Goal: Task Accomplishment & Management: Use online tool/utility

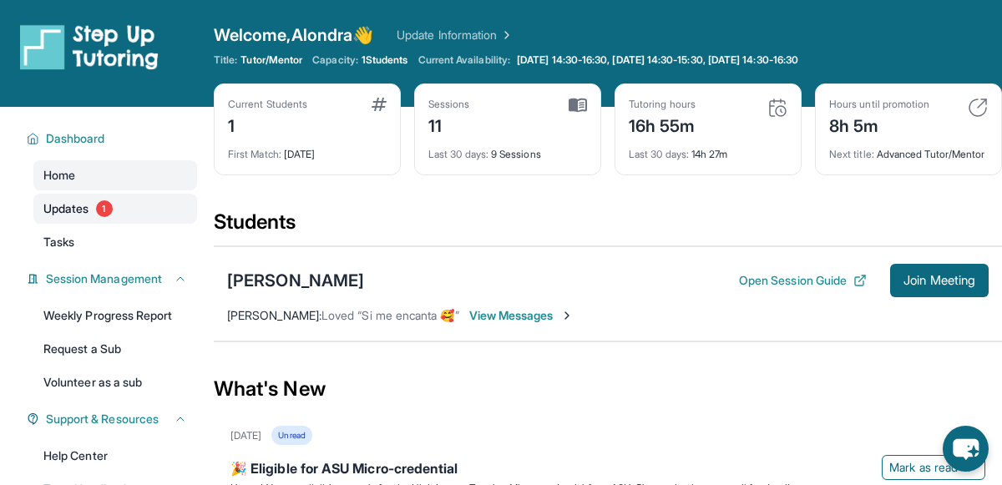
click at [149, 216] on link "Updates 1" at bounding box center [115, 209] width 164 height 30
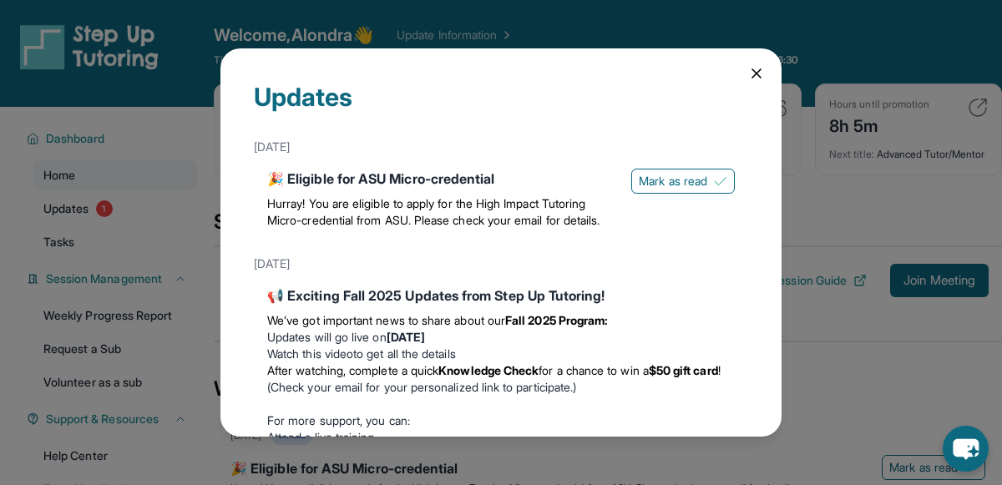
click at [760, 78] on icon at bounding box center [756, 73] width 17 height 17
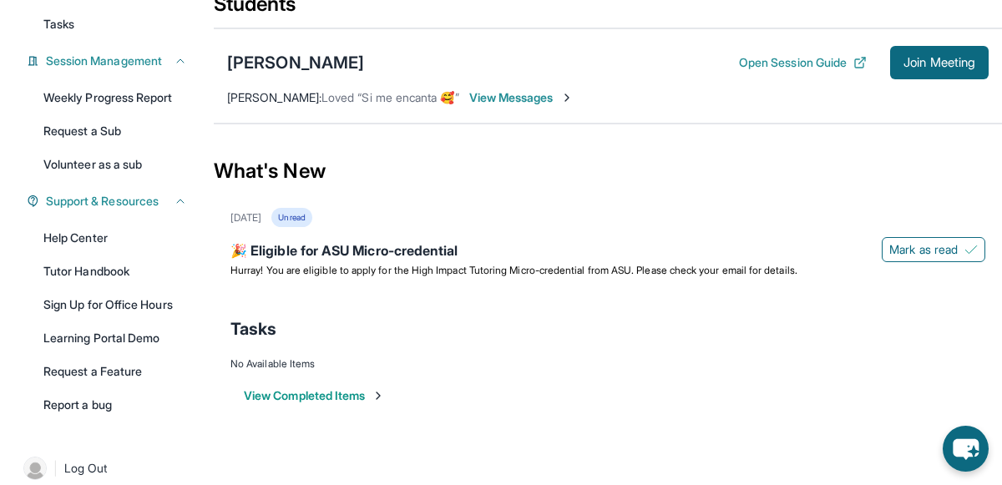
scroll to position [235, 0]
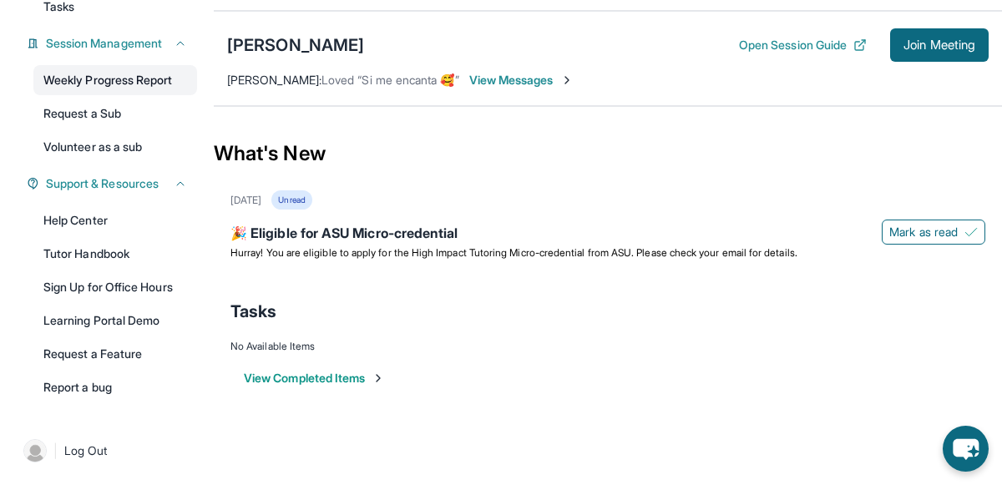
click at [119, 76] on link "Weekly Progress Report" at bounding box center [115, 80] width 164 height 30
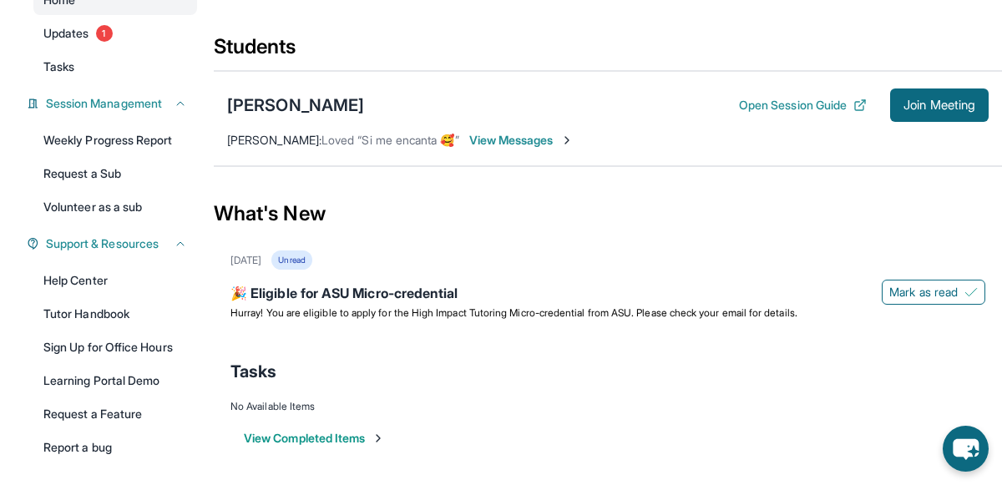
scroll to position [173, 0]
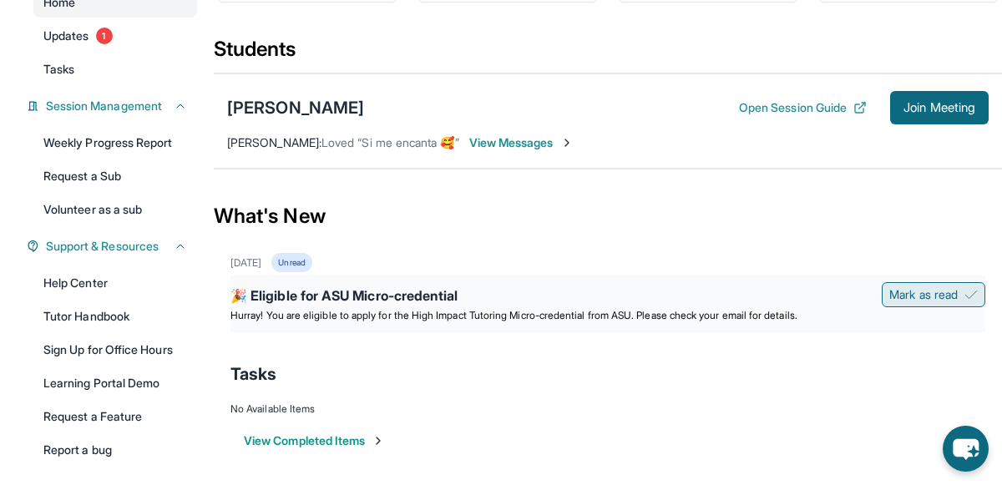
click at [911, 303] on span "Mark as read" at bounding box center [923, 294] width 68 height 17
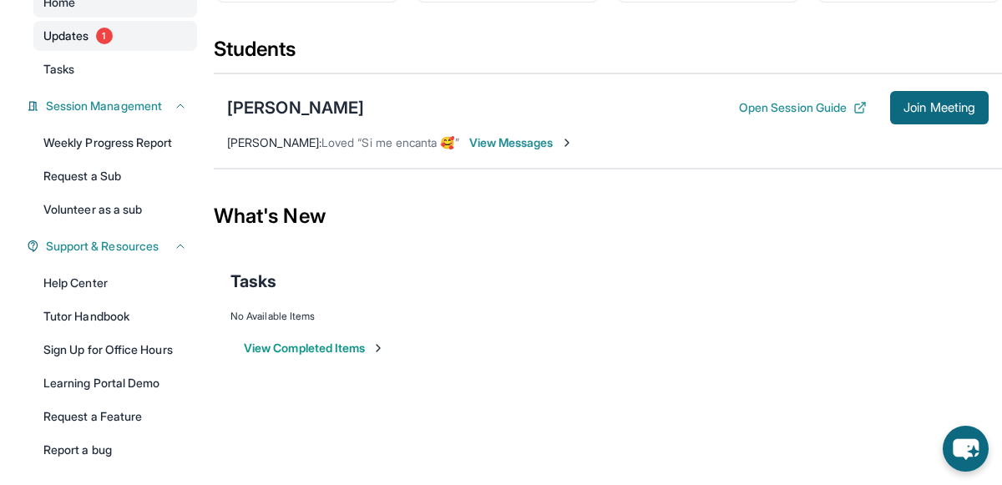
click at [115, 48] on link "Updates 1" at bounding box center [115, 36] width 164 height 30
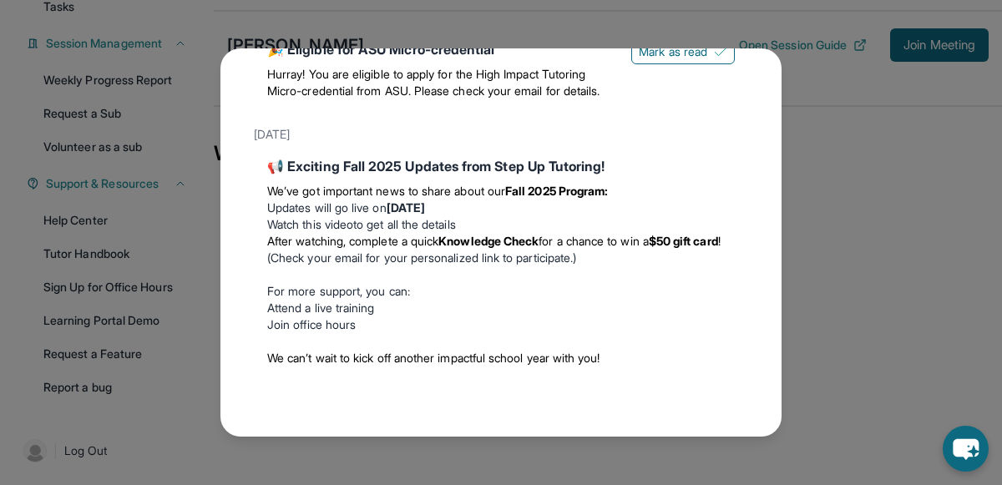
scroll to position [0, 0]
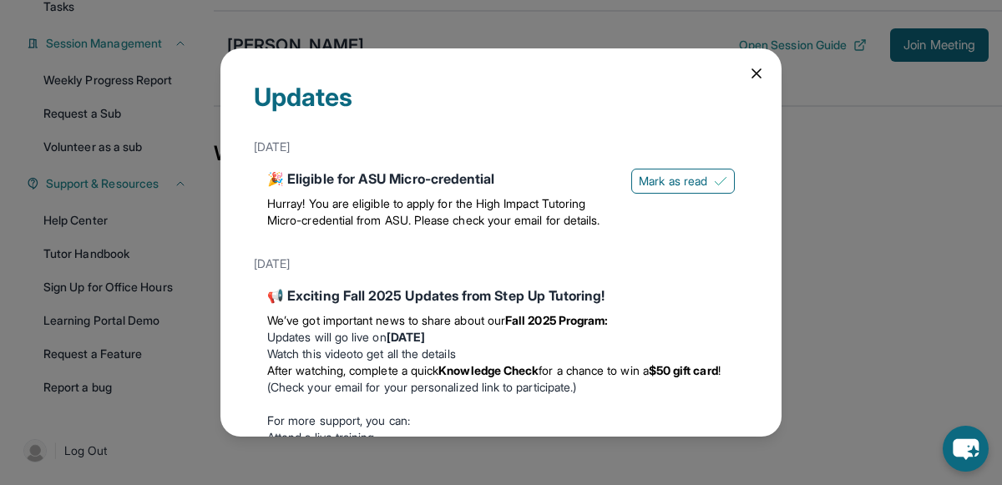
click at [750, 75] on icon at bounding box center [756, 73] width 17 height 17
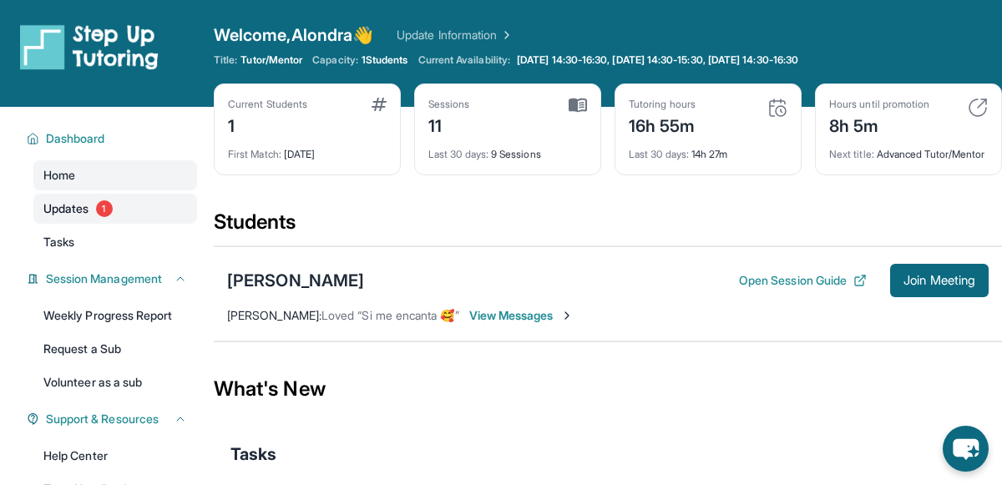
click at [114, 200] on link "Updates 1" at bounding box center [115, 209] width 164 height 30
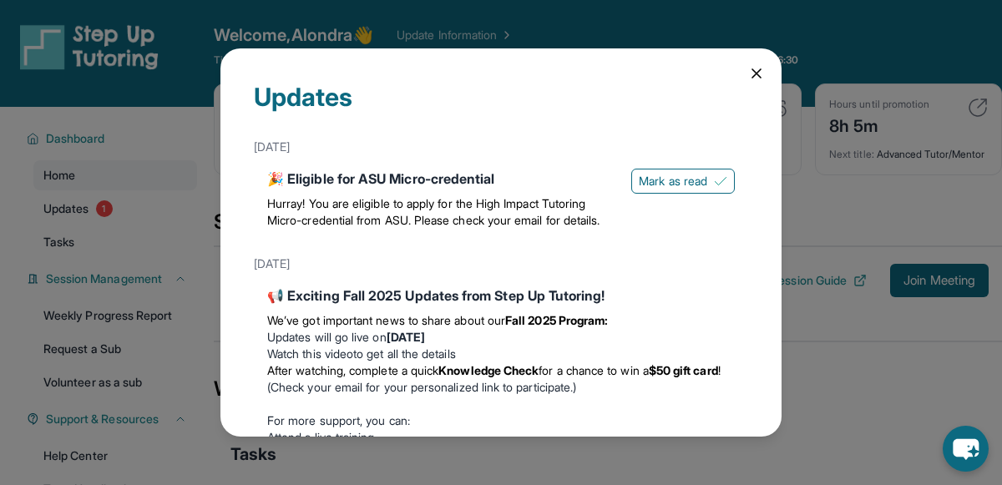
click at [761, 78] on icon at bounding box center [756, 73] width 8 height 8
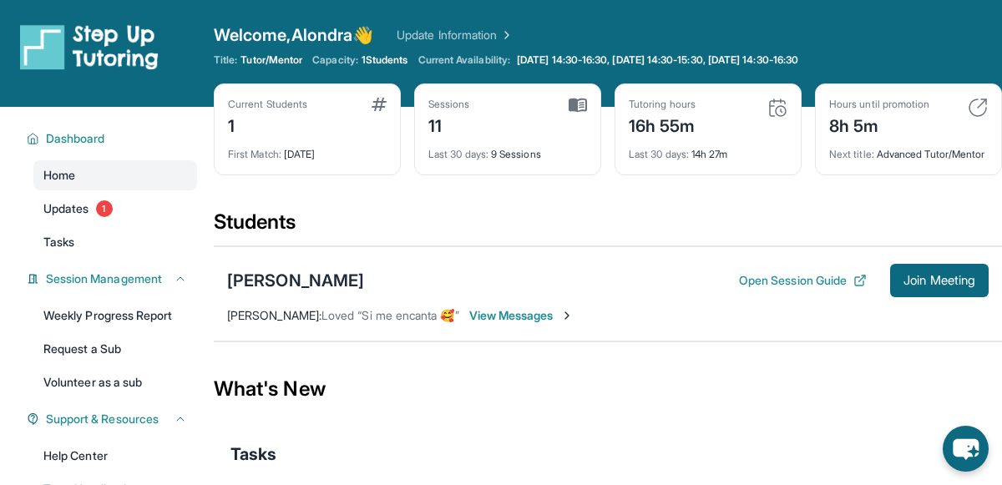
click at [302, 156] on div "First Match : [DATE]" at bounding box center [307, 149] width 159 height 23
click at [421, 209] on div "Current Students 1 First Match : [DATE] Sessions 11 Last 30 days : 9 Sessions T…" at bounding box center [608, 145] width 788 height 125
click at [562, 245] on div "Students" at bounding box center [608, 227] width 788 height 37
click at [584, 209] on div "Current Students 1 First Match : [DATE] Sessions 11 Last 30 days : 9 Sessions T…" at bounding box center [608, 145] width 788 height 125
click at [604, 224] on div "Students" at bounding box center [608, 227] width 788 height 37
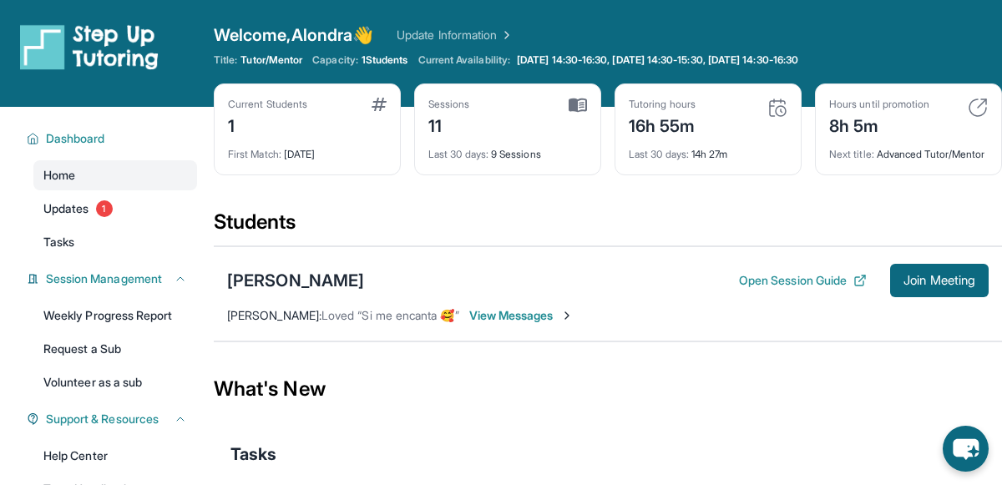
click at [583, 238] on div "Students" at bounding box center [608, 227] width 788 height 37
click at [742, 289] on button "Open Session Guide" at bounding box center [803, 280] width 128 height 17
